Goal: Use online tool/utility: Utilize a website feature to perform a specific function

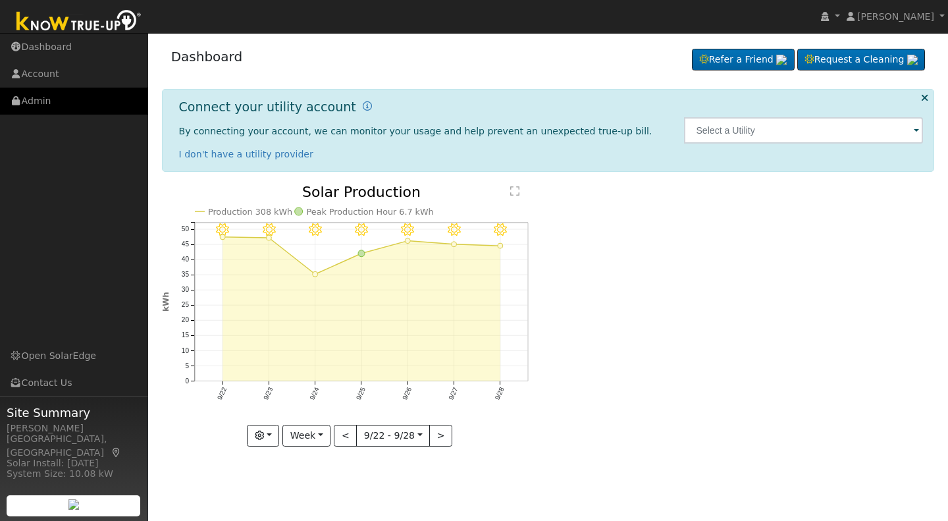
click at [36, 100] on link "Admin" at bounding box center [74, 101] width 148 height 27
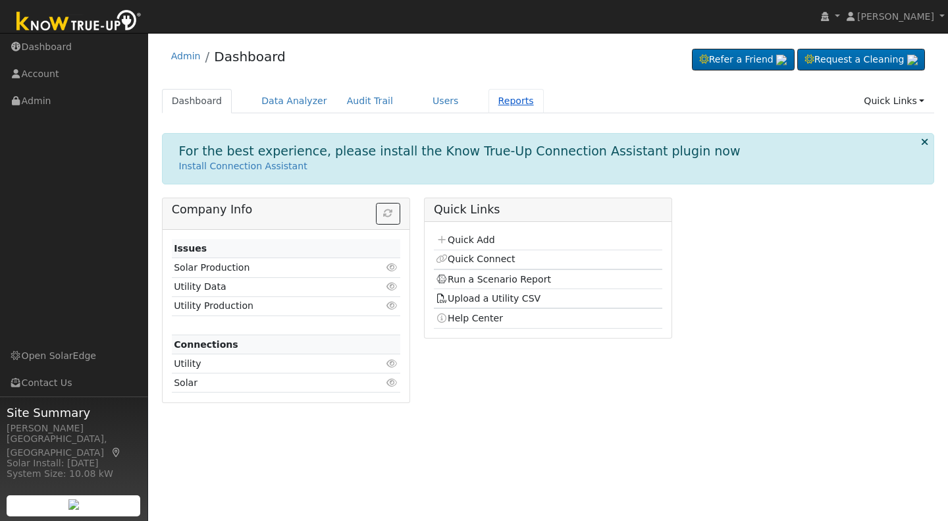
click at [489, 95] on link "Reports" at bounding box center [516, 101] width 55 height 24
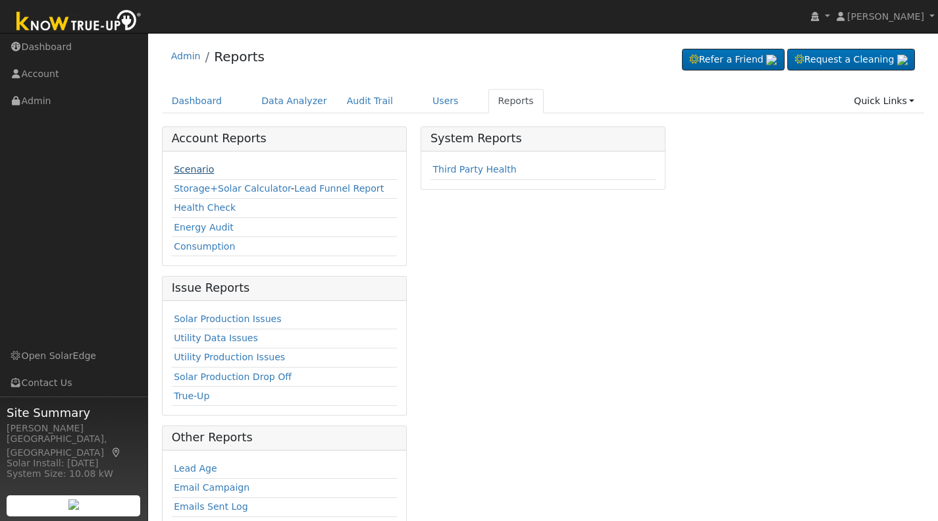
click at [188, 174] on link "Scenario" at bounding box center [194, 169] width 40 height 11
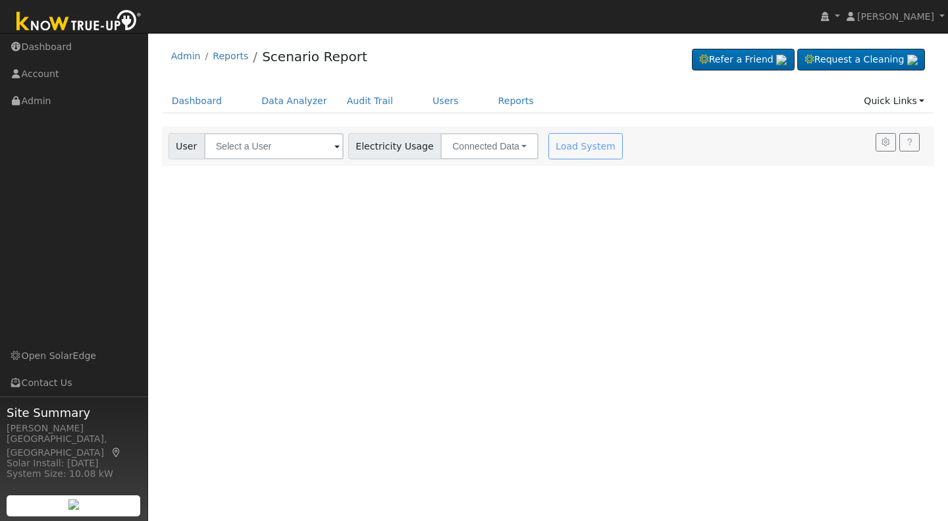
click at [334, 149] on span at bounding box center [336, 147] width 5 height 15
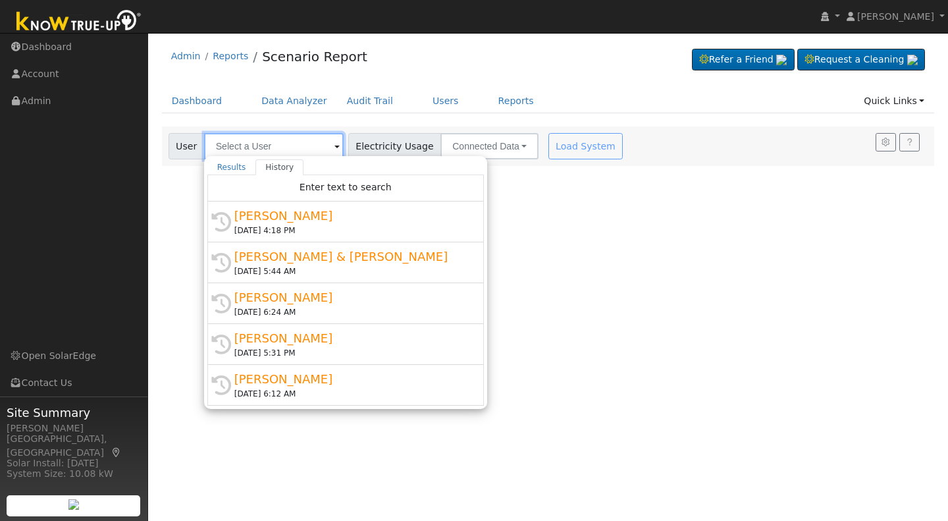
click at [264, 146] on input "text" at bounding box center [274, 146] width 140 height 26
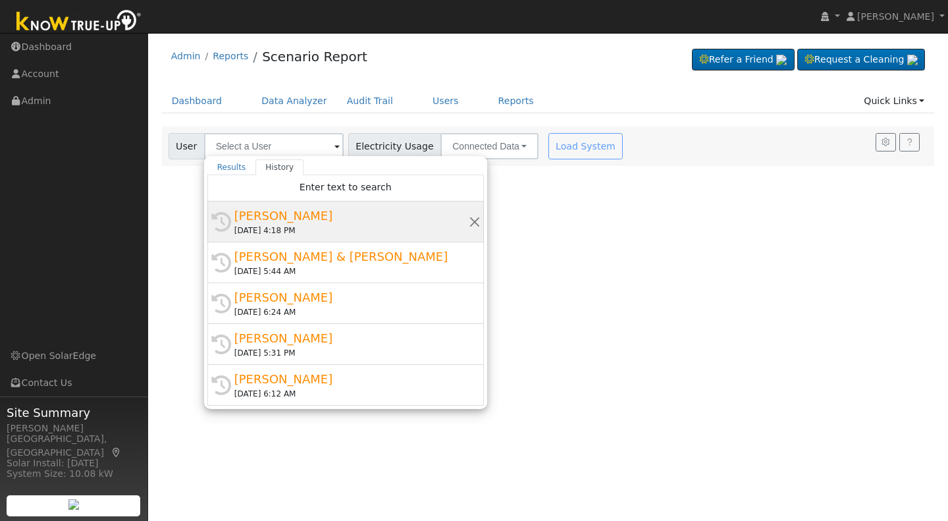
click at [265, 215] on div "Amanda Taintor" at bounding box center [351, 216] width 234 height 18
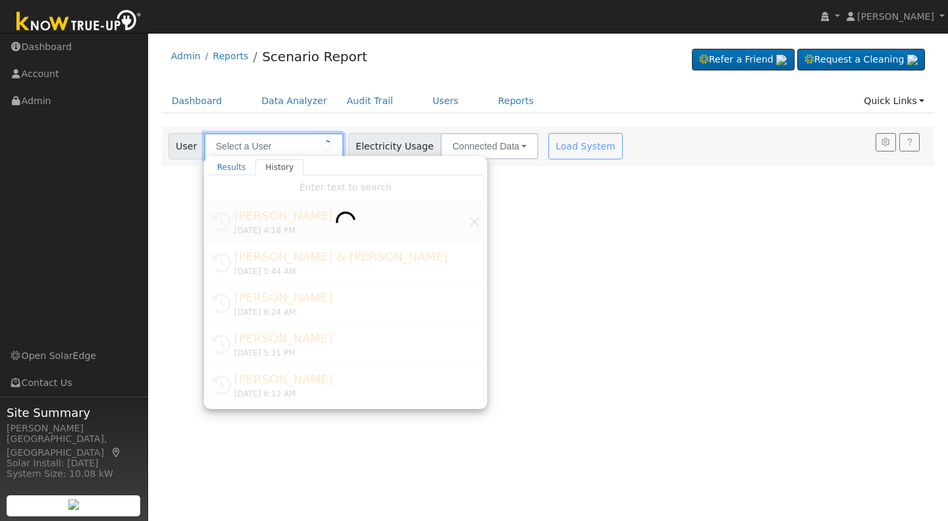
type input "Amanda Taintor"
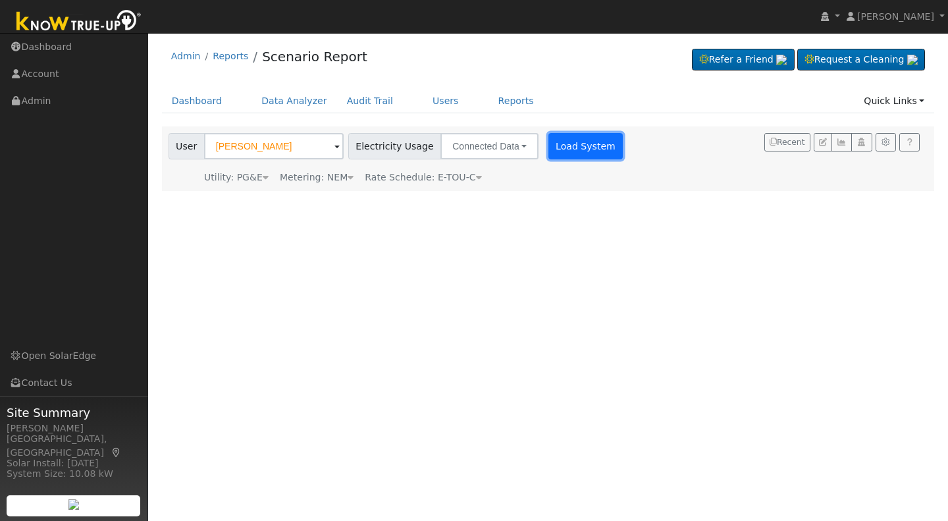
click at [587, 153] on button "Load System" at bounding box center [585, 146] width 75 height 26
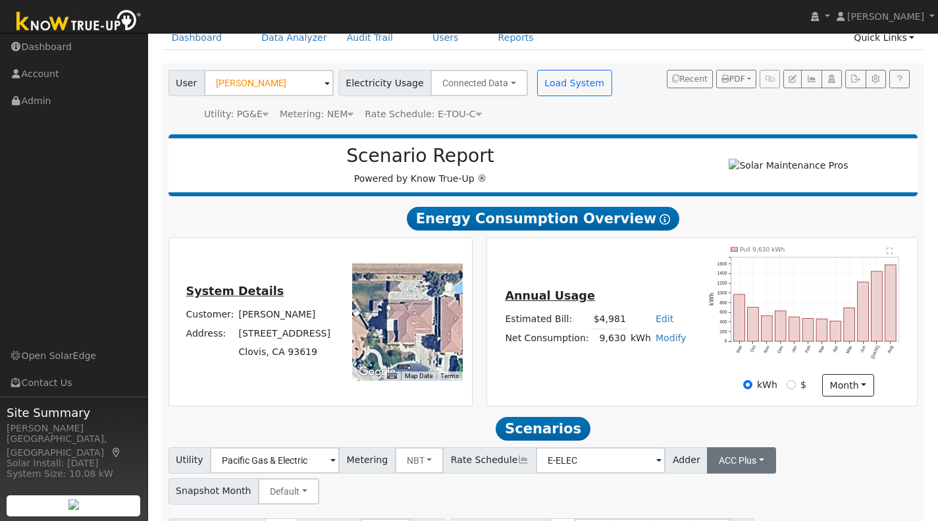
scroll to position [63, 0]
click at [736, 463] on button "ACC Plus" at bounding box center [741, 460] width 69 height 26
click at [716, 439] on link "SB-535" at bounding box center [725, 431] width 92 height 18
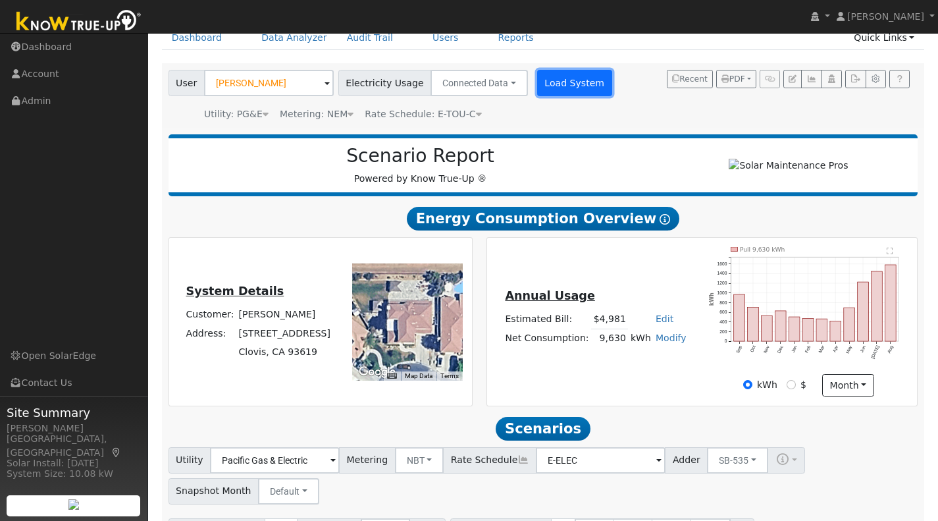
click at [559, 90] on button "Load System" at bounding box center [574, 83] width 75 height 26
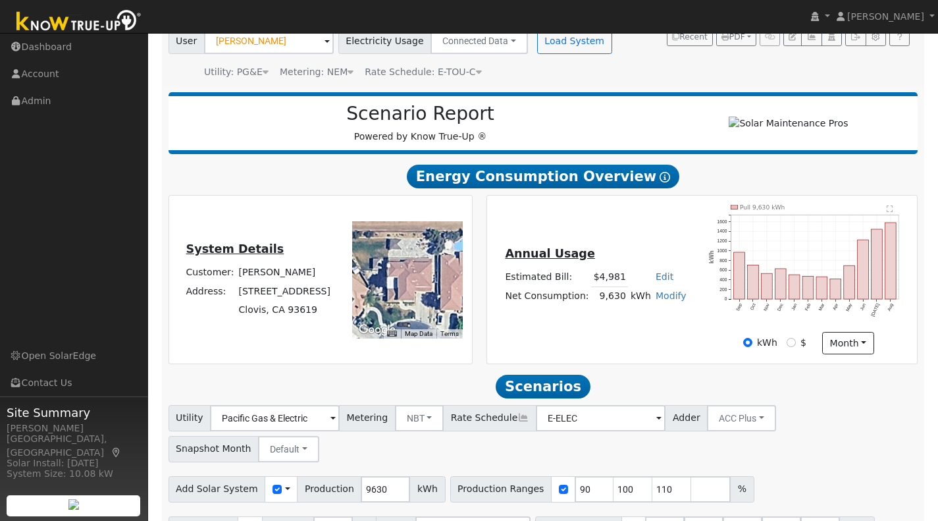
scroll to position [119, 0]
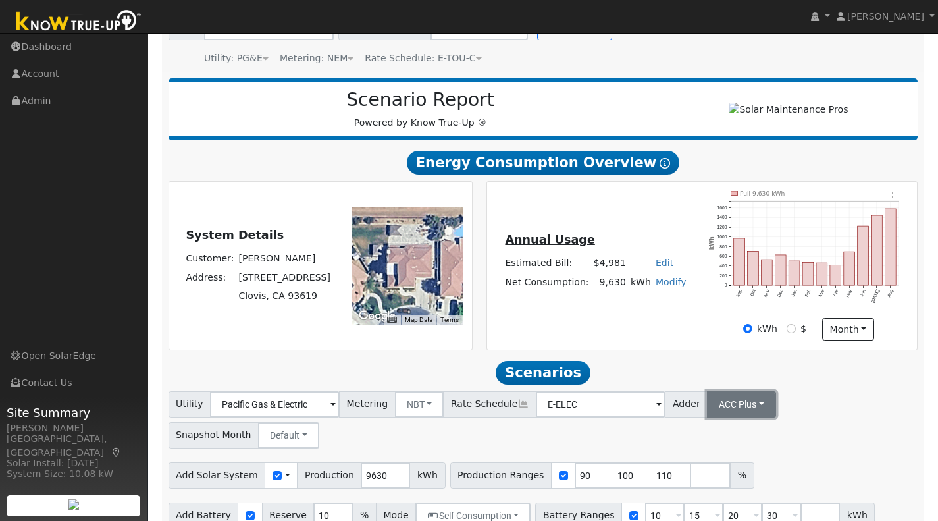
click at [734, 412] on button "ACC Plus" at bounding box center [741, 404] width 69 height 26
click at [700, 477] on link "SB-535" at bounding box center [725, 470] width 92 height 18
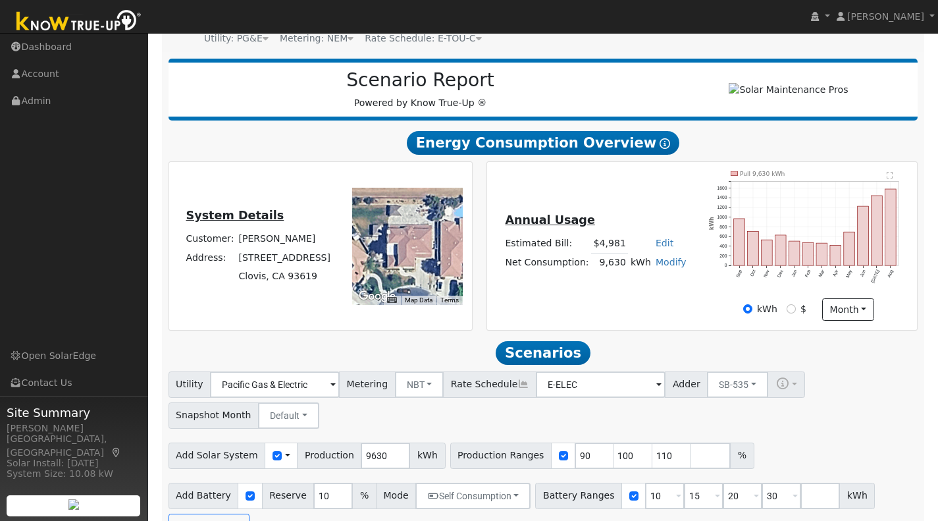
scroll to position [178, 0]
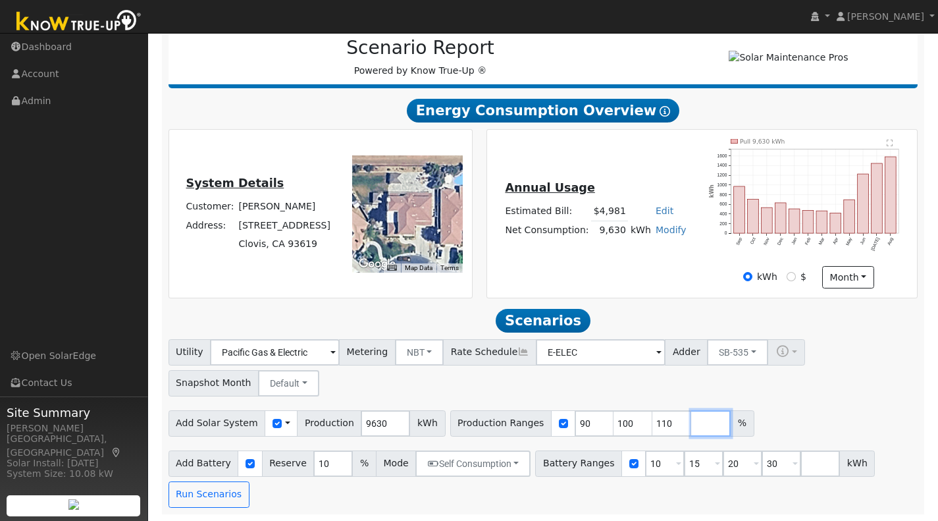
click at [691, 424] on input "number" at bounding box center [711, 423] width 40 height 26
type input "121"
click at [201, 494] on button "Run Scenarios" at bounding box center [209, 494] width 81 height 26
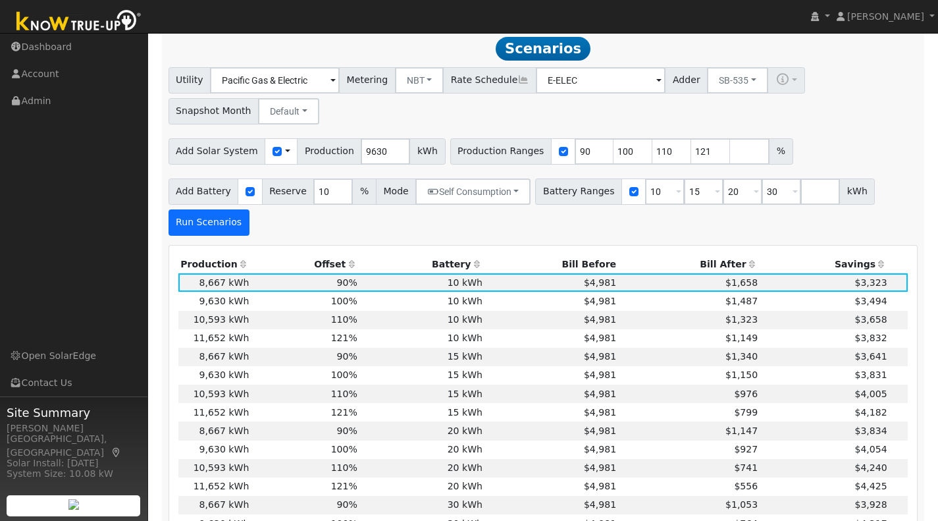
scroll to position [446, 0]
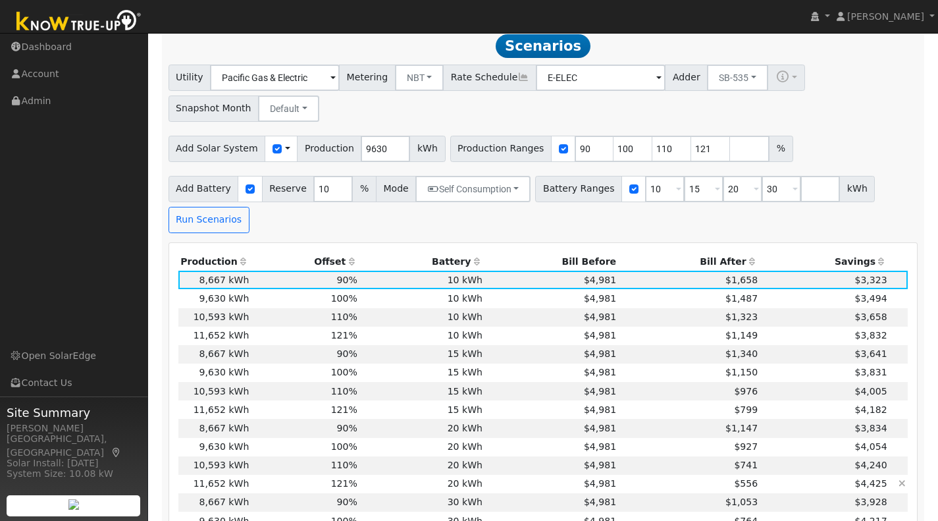
click at [223, 487] on td "11,652 kWh" at bounding box center [214, 484] width 73 height 18
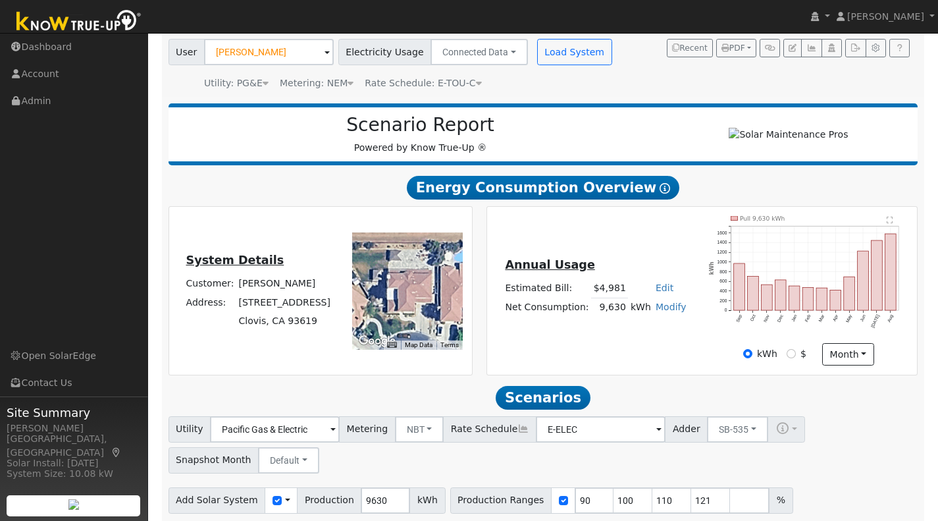
scroll to position [90, 0]
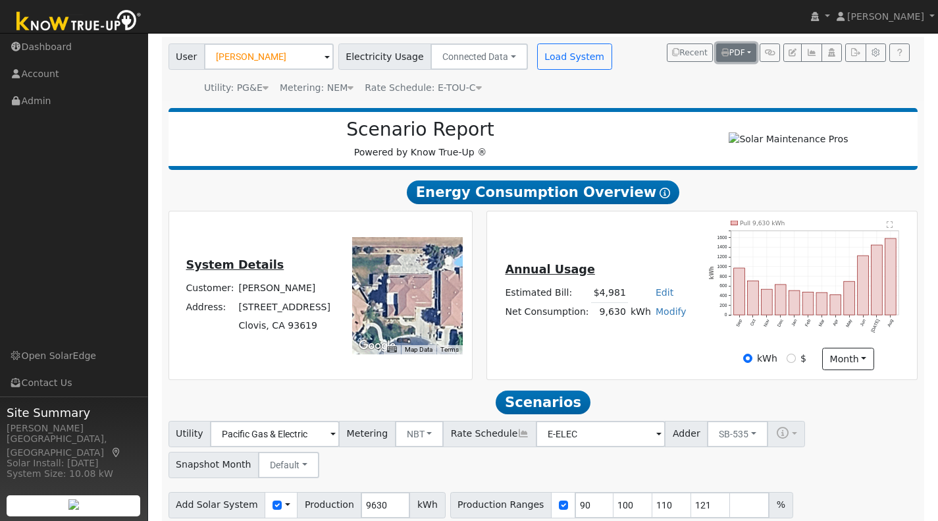
click at [743, 52] on span "PDF" at bounding box center [734, 52] width 24 height 9
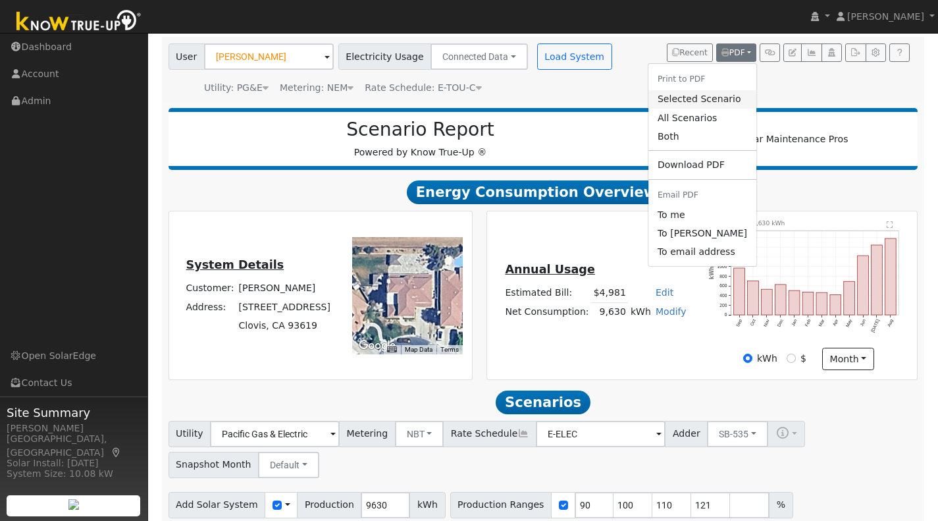
click at [688, 99] on link "Selected Scenario" at bounding box center [702, 99] width 108 height 18
